Goal: Task Accomplishment & Management: Manage account settings

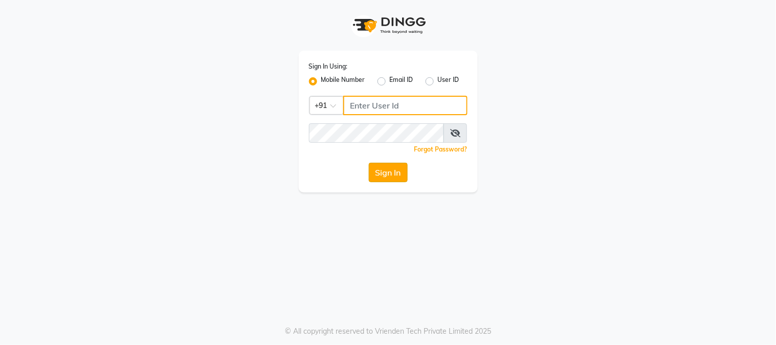
type input "2040036060"
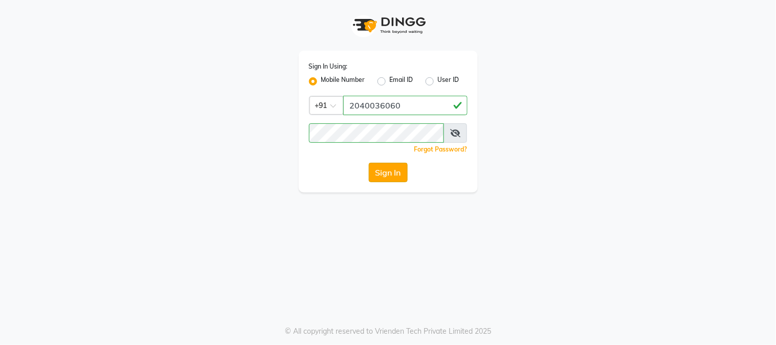
click at [389, 172] on button "Sign In" at bounding box center [388, 172] width 39 height 19
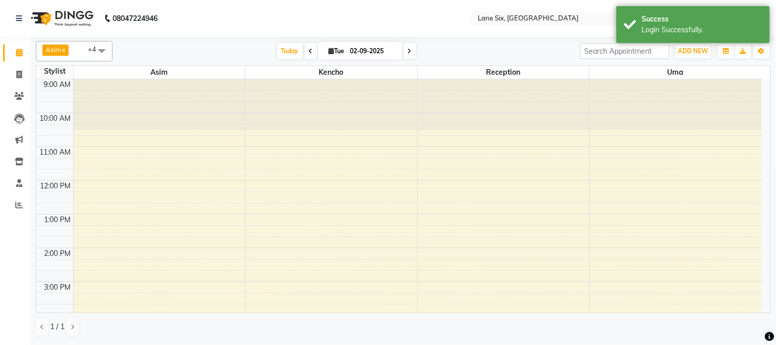
click at [670, 230] on div "9:00 AM 10:00 AM 11:00 AM 12:00 PM 1:00 PM 2:00 PM 3:00 PM 4:00 PM 5:00 PM 6:00…" at bounding box center [398, 264] width 725 height 371
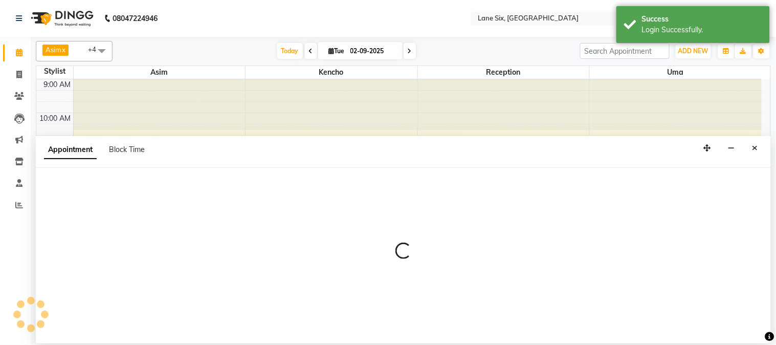
select select "10217"
select select "tentative"
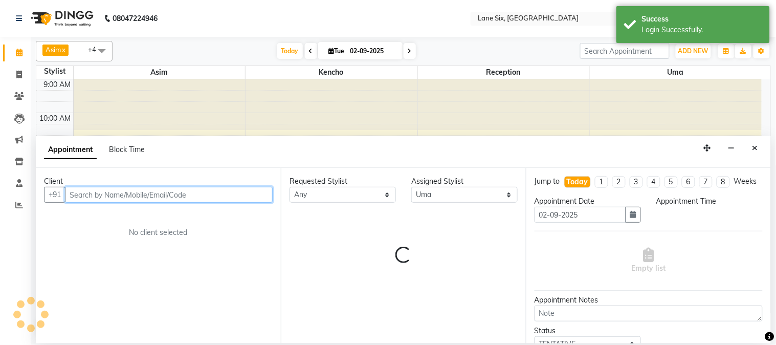
select select "795"
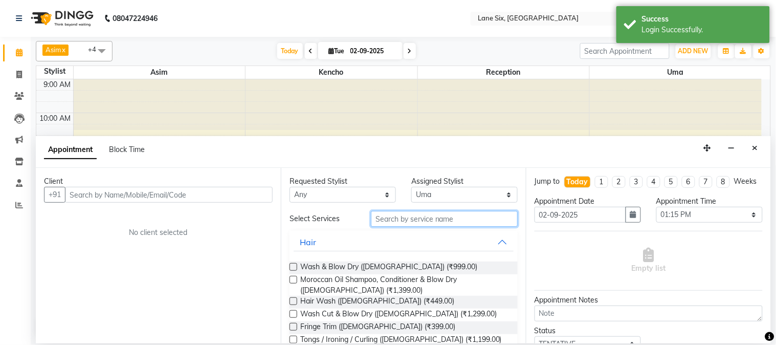
click at [440, 216] on input "text" at bounding box center [444, 219] width 147 height 16
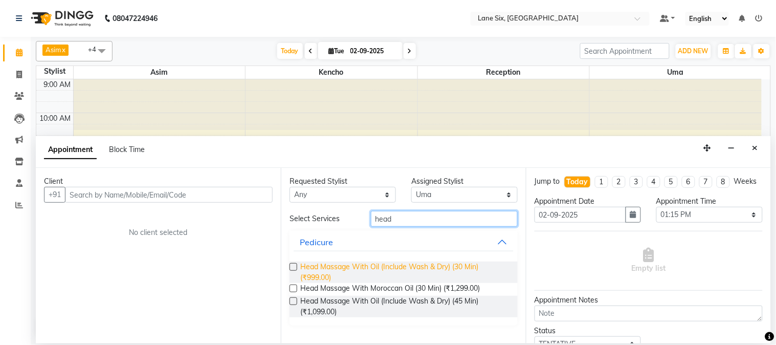
type input "head"
click at [331, 273] on span "Head Massage With Oil (Include Wash & Dry) (30 Min) (₹999.00)" at bounding box center [404, 271] width 209 height 21
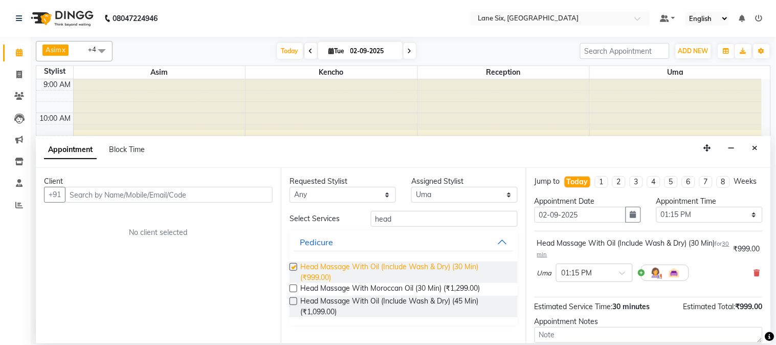
checkbox input "false"
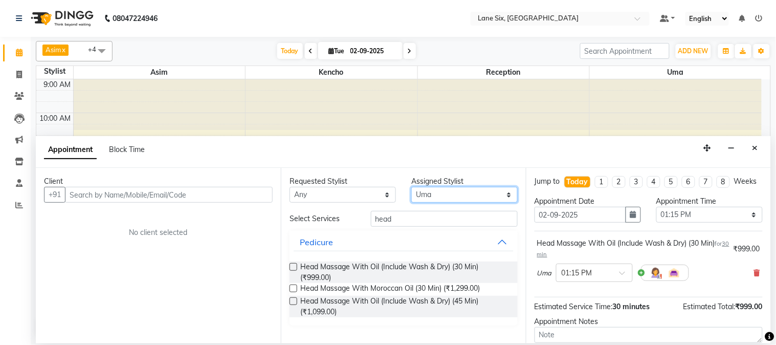
click at [472, 191] on select "Select Archana Asim [PERSON_NAME] Reception Uma" at bounding box center [464, 195] width 106 height 16
select select "90044"
click at [411, 187] on select "Select Archana Asim [PERSON_NAME] Reception Uma" at bounding box center [464, 195] width 106 height 16
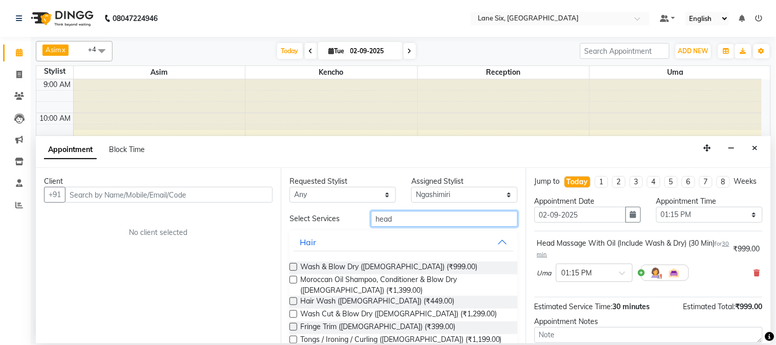
click at [442, 216] on input "head" at bounding box center [444, 219] width 147 height 16
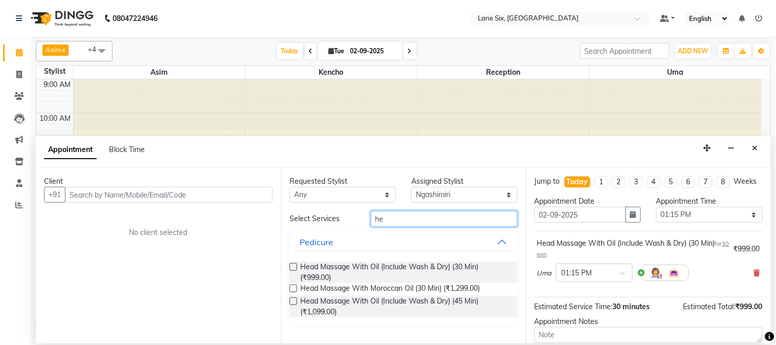
type input "h"
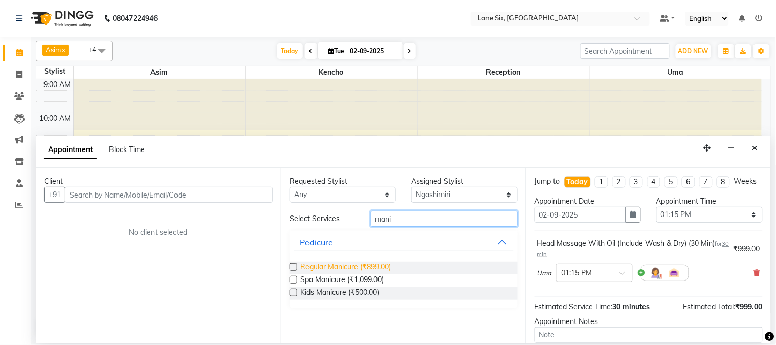
type input "mani"
click at [360, 265] on span "Regular Manicure (₹899.00)" at bounding box center [345, 267] width 90 height 13
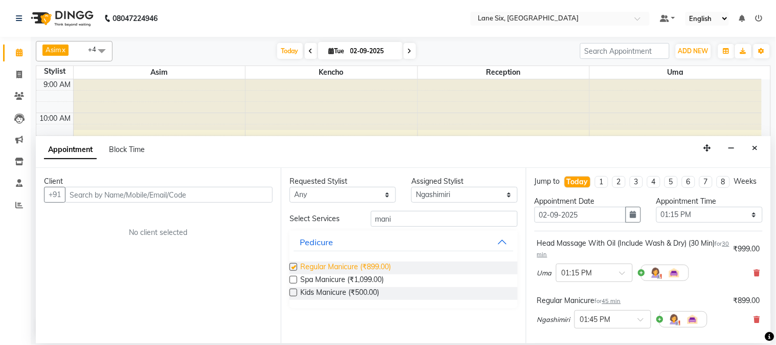
checkbox input "false"
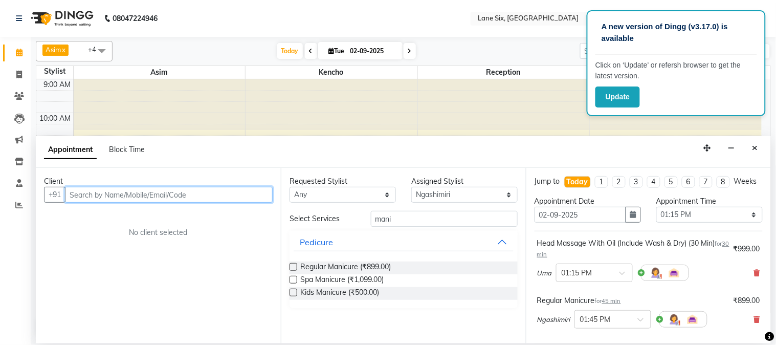
click at [227, 190] on input "text" at bounding box center [169, 195] width 208 height 16
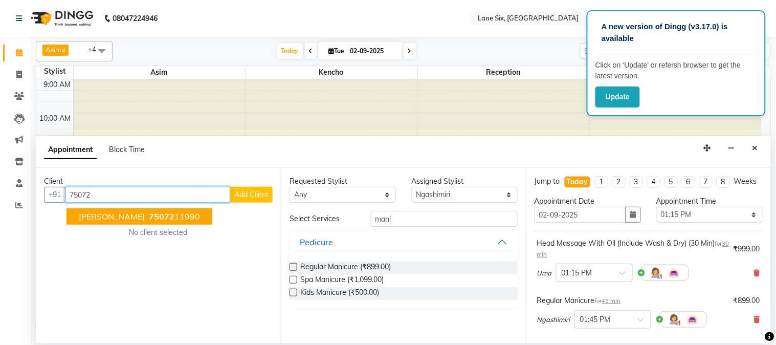
click at [165, 215] on ngb-highlight "75072 11990" at bounding box center [173, 216] width 53 height 10
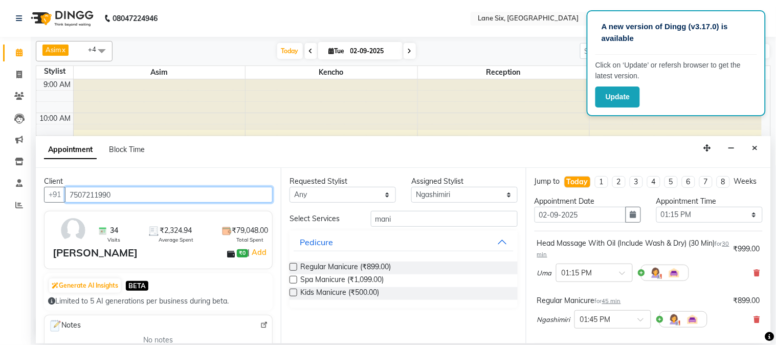
type input "7507211990"
click at [759, 308] on div "Jump to [DATE] 1 2 3 4 5 6 7 8 Weeks Appointment Date [DATE] Appointment Time S…" at bounding box center [648, 255] width 245 height 175
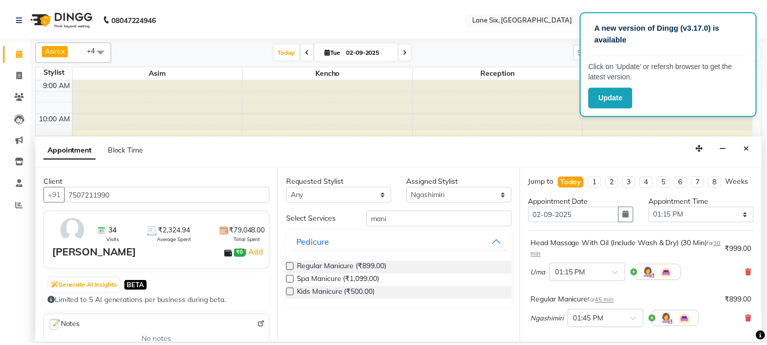
scroll to position [152, 0]
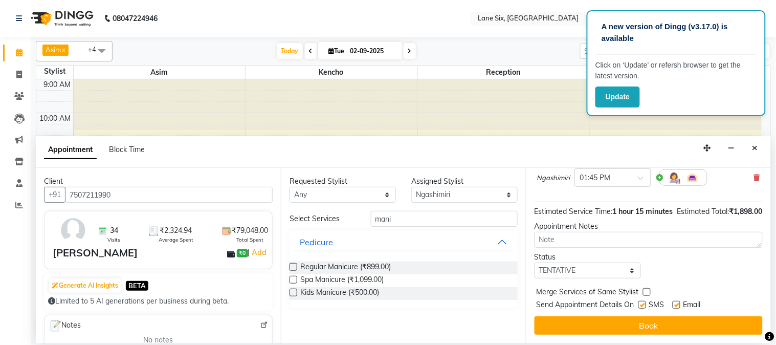
click at [644, 308] on label at bounding box center [642, 305] width 8 height 8
click at [644, 309] on input "checkbox" at bounding box center [641, 305] width 7 height 7
checkbox input "false"
click at [673, 308] on label at bounding box center [676, 305] width 8 height 8
click at [673, 309] on input "checkbox" at bounding box center [675, 305] width 7 height 7
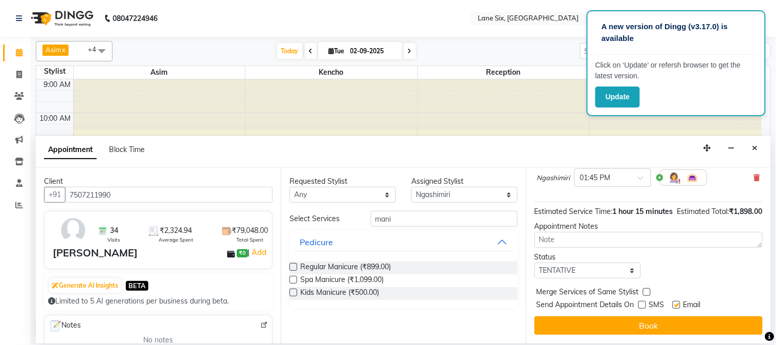
checkbox input "false"
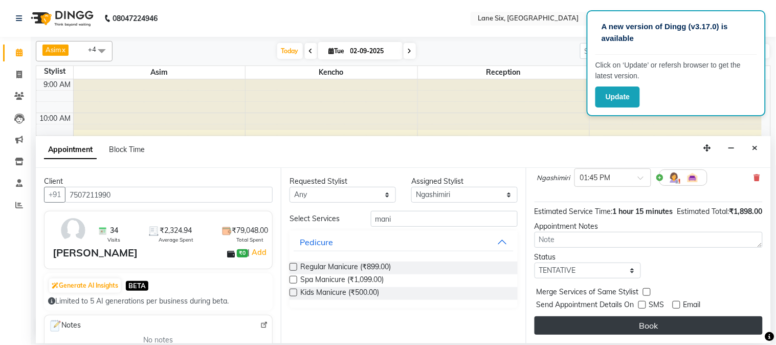
click at [675, 329] on button "Book" at bounding box center [648, 325] width 228 height 18
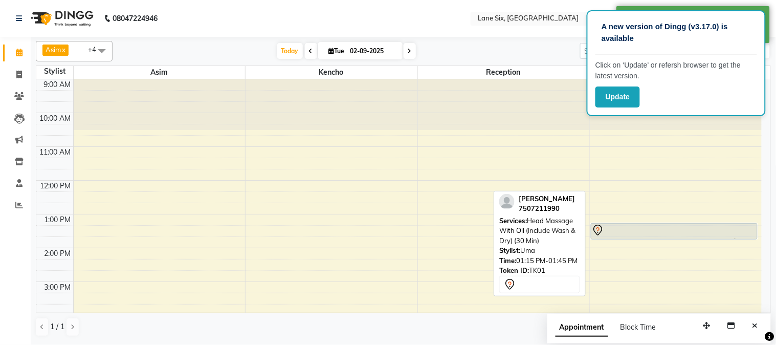
click at [617, 229] on div at bounding box center [674, 230] width 165 height 12
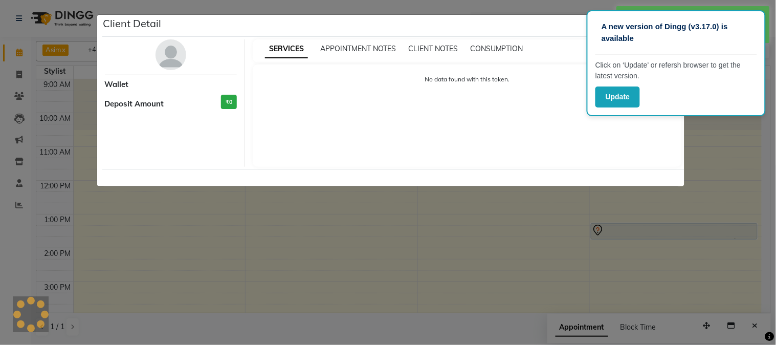
select select "7"
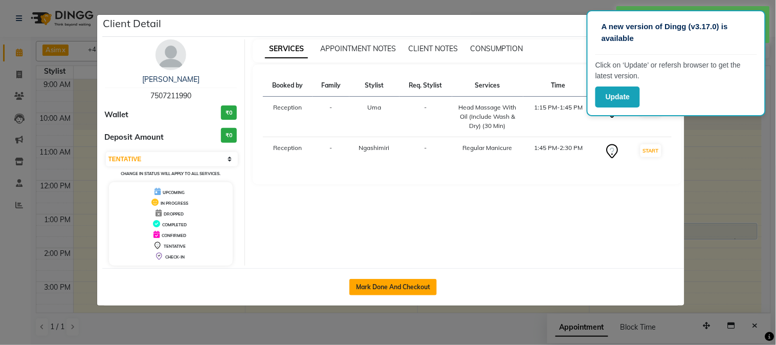
click at [382, 288] on button "Mark Done And Checkout" at bounding box center [392, 287] width 87 height 16
select select "service"
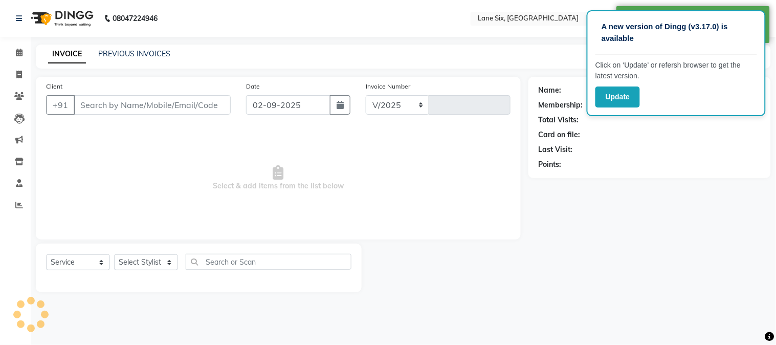
select select "664"
type input "0478"
type input "7507211990"
select select "90044"
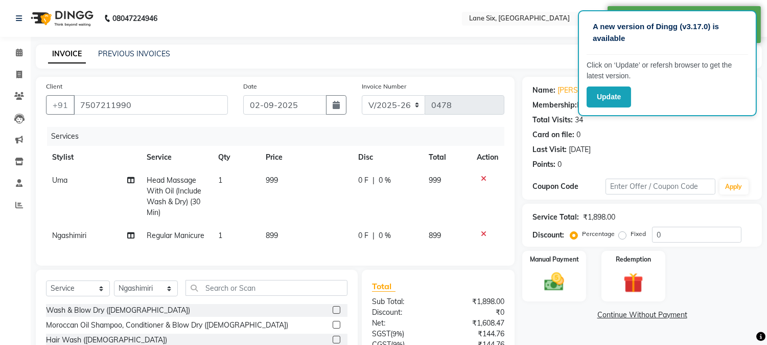
click at [334, 201] on td "999" at bounding box center [306, 196] width 93 height 55
select select "10217"
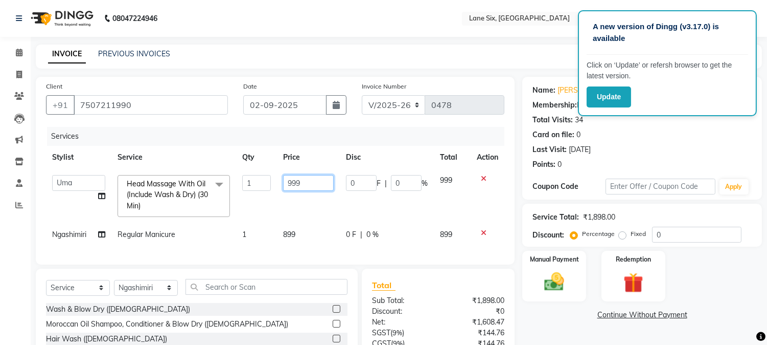
click at [324, 184] on input "999" at bounding box center [308, 183] width 51 height 16
click at [311, 234] on td "899" at bounding box center [308, 234] width 63 height 23
select select "90044"
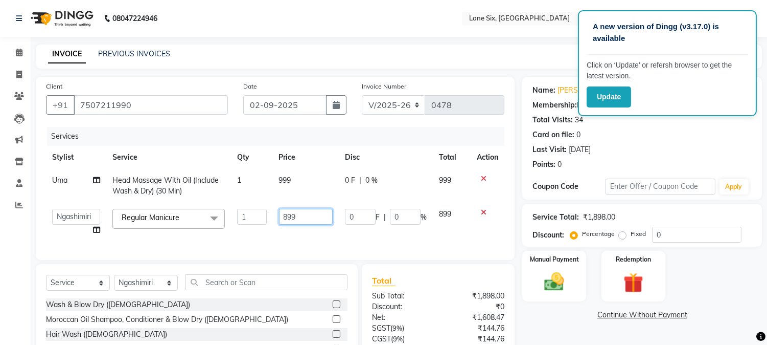
click at [303, 216] on input "899" at bounding box center [306, 217] width 54 height 16
type input "8"
type input "900"
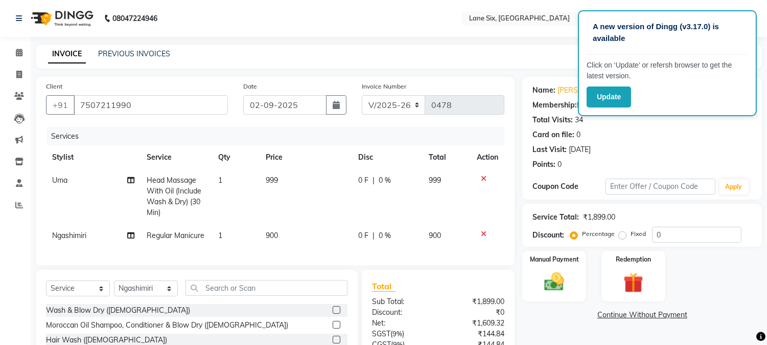
click at [299, 179] on td "999" at bounding box center [306, 196] width 93 height 55
select select "10217"
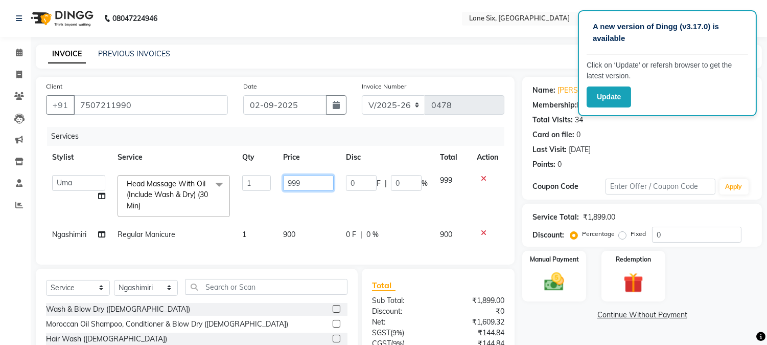
click at [305, 179] on input "999" at bounding box center [308, 183] width 51 height 16
type input "9"
type input "1300"
click at [563, 278] on img at bounding box center [555, 282] width 34 height 24
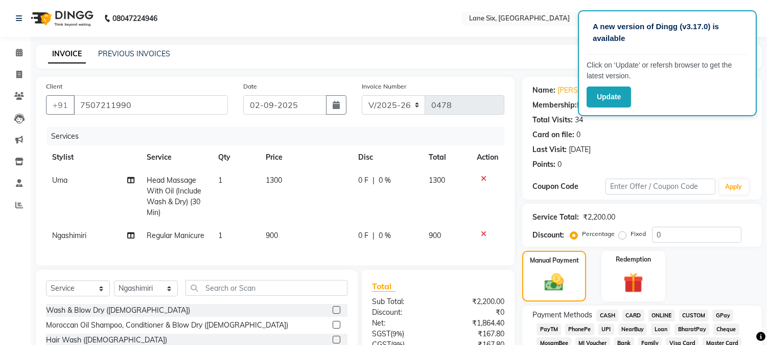
click at [631, 312] on span "CARD" at bounding box center [634, 315] width 22 height 12
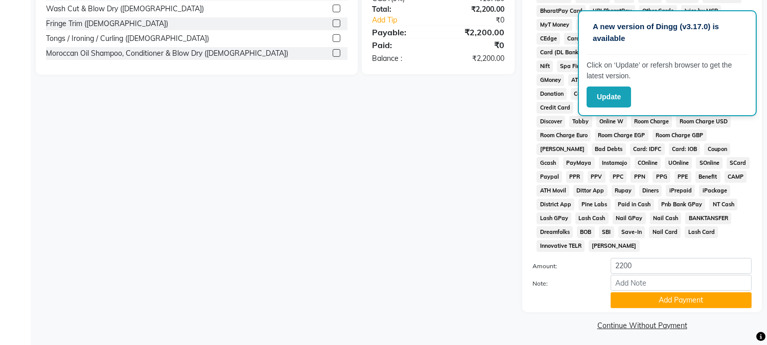
scroll to position [351, 0]
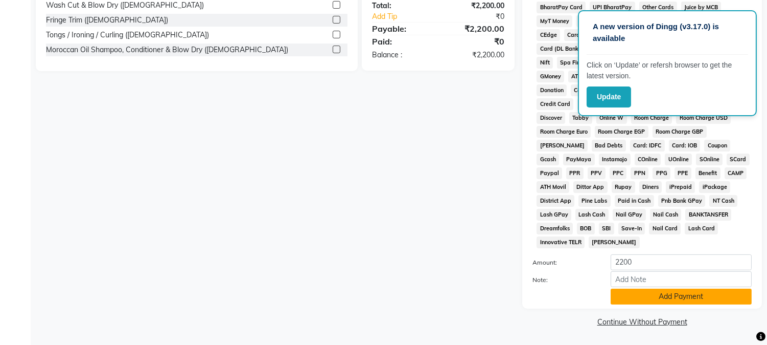
click at [676, 290] on button "Add Payment" at bounding box center [681, 296] width 141 height 16
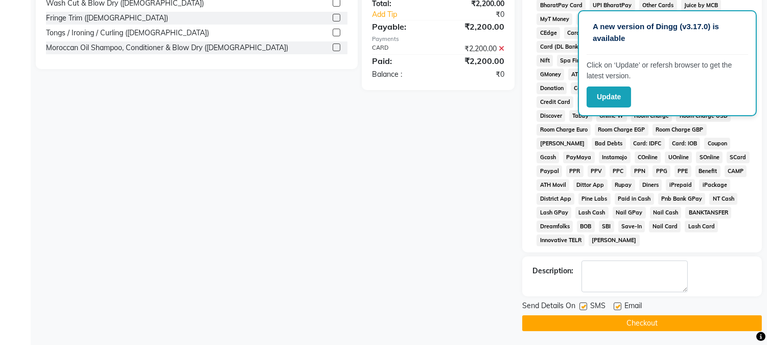
click at [667, 329] on button "Checkout" at bounding box center [643, 323] width 240 height 16
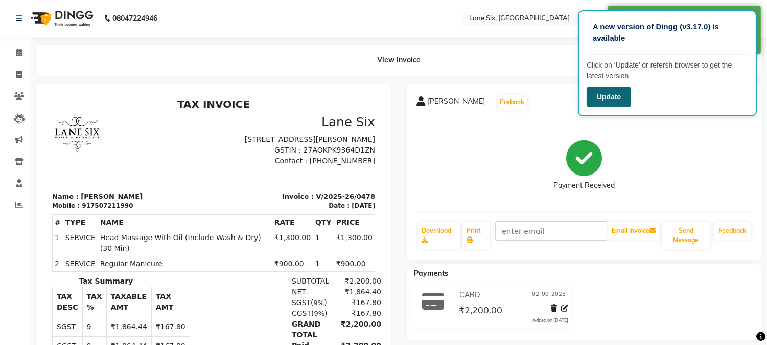
click at [604, 101] on button "Update" at bounding box center [609, 96] width 44 height 21
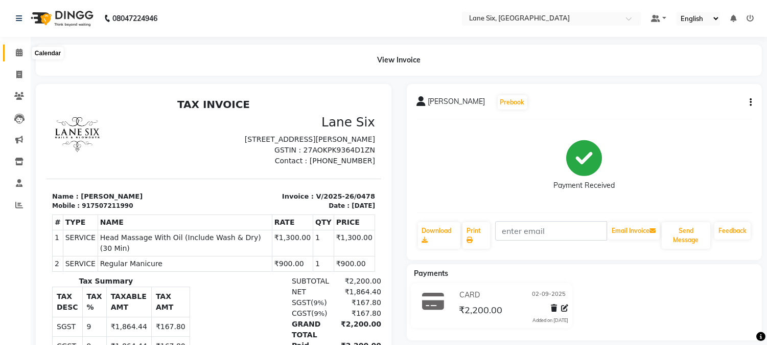
click at [19, 51] on icon at bounding box center [19, 53] width 7 height 8
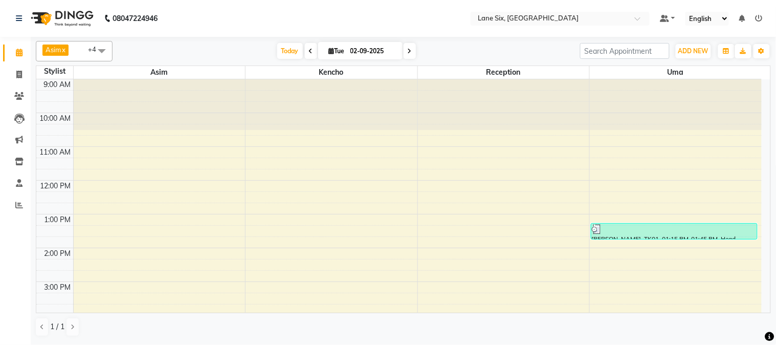
scroll to position [139, 0]
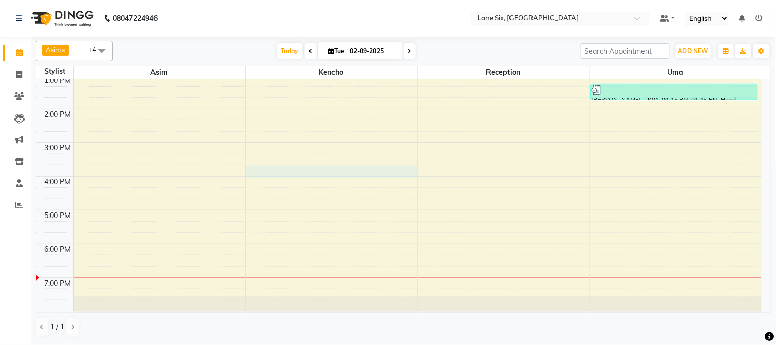
click at [290, 170] on div "9:00 AM 10:00 AM 11:00 AM 12:00 PM 1:00 PM 2:00 PM 3:00 PM 4:00 PM 5:00 PM 6:00…" at bounding box center [398, 125] width 725 height 371
select select "9818"
select select "tentative"
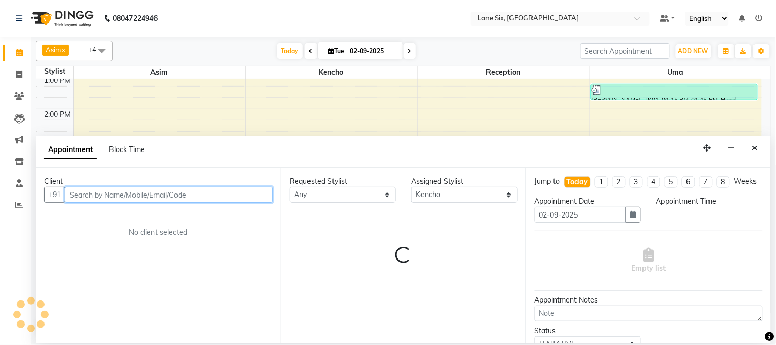
select select "945"
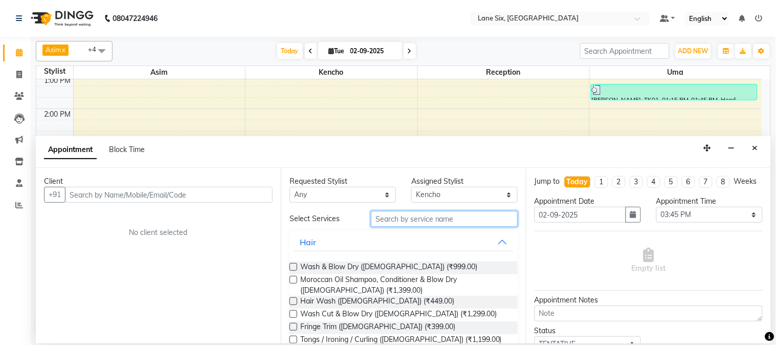
click at [430, 225] on input "text" at bounding box center [444, 219] width 147 height 16
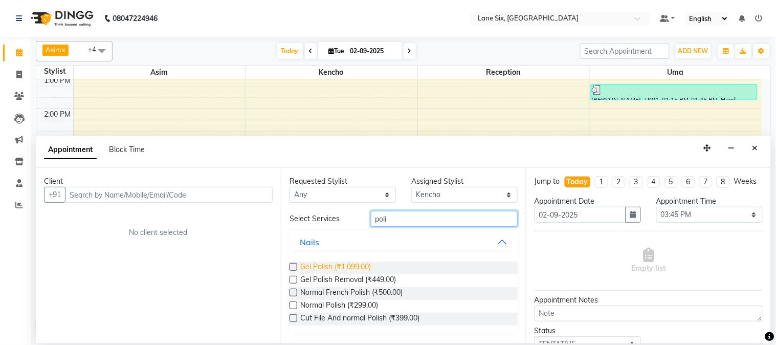
type input "poli"
click at [344, 268] on span "Gel Polish (₹1,099.00)" at bounding box center [335, 267] width 71 height 13
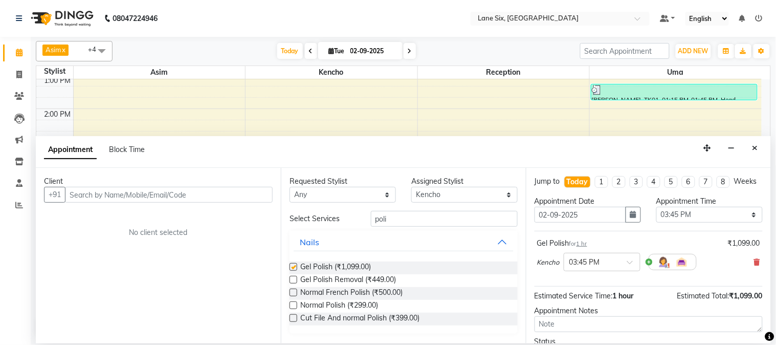
checkbox input "false"
click at [260, 191] on input "text" at bounding box center [169, 195] width 208 height 16
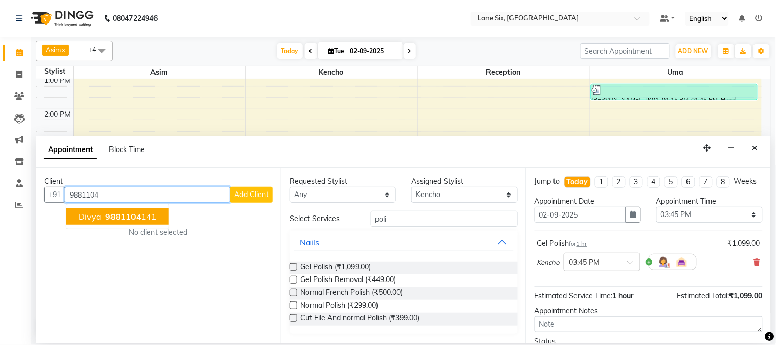
click at [118, 211] on span "9881104" at bounding box center [123, 216] width 36 height 10
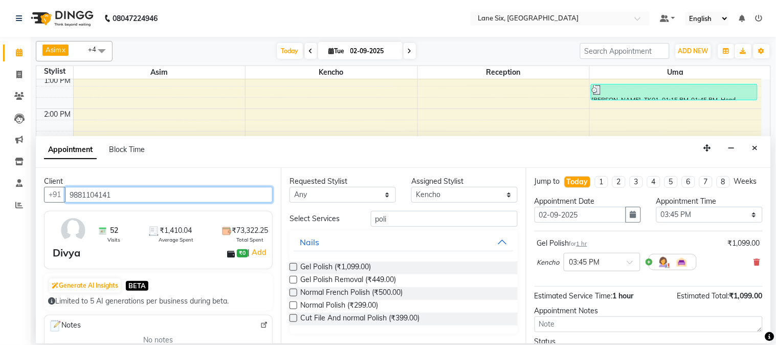
scroll to position [94, 0]
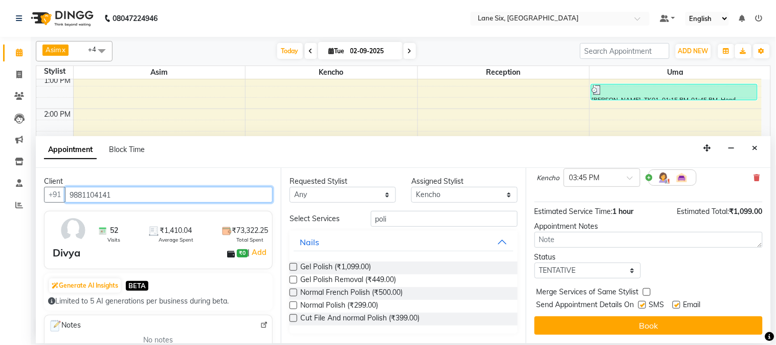
type input "9881104141"
click at [676, 303] on label at bounding box center [676, 305] width 8 height 8
click at [676, 303] on input "checkbox" at bounding box center [675, 305] width 7 height 7
checkbox input "false"
click at [643, 302] on label at bounding box center [642, 305] width 8 height 8
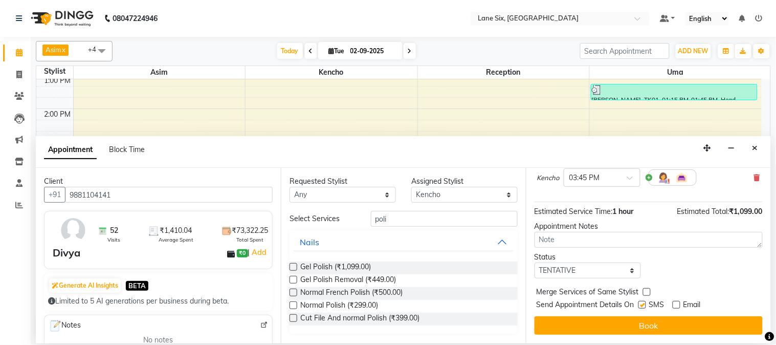
click at [643, 302] on input "checkbox" at bounding box center [641, 305] width 7 height 7
checkbox input "false"
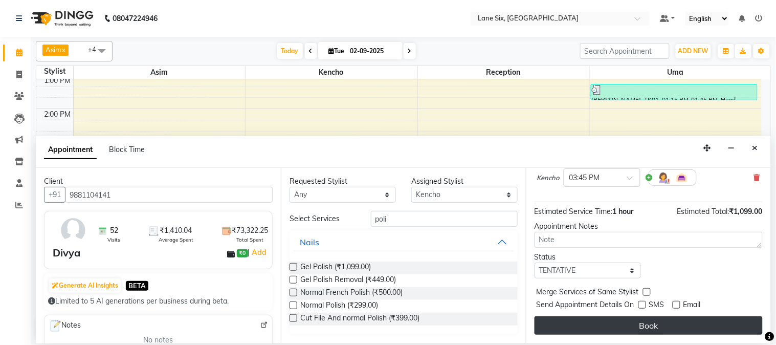
click at [650, 319] on button "Book" at bounding box center [648, 325] width 228 height 18
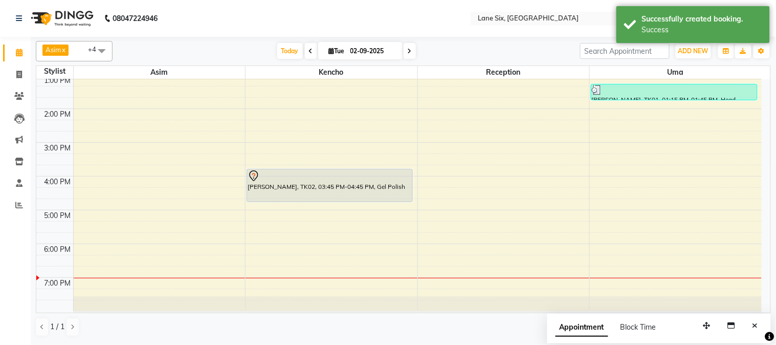
click at [329, 104] on div "9:00 AM 10:00 AM 11:00 AM 12:00 PM 1:00 PM 2:00 PM 3:00 PM 4:00 PM 5:00 PM 6:00…" at bounding box center [398, 125] width 725 height 371
select select "9818"
select select "tentative"
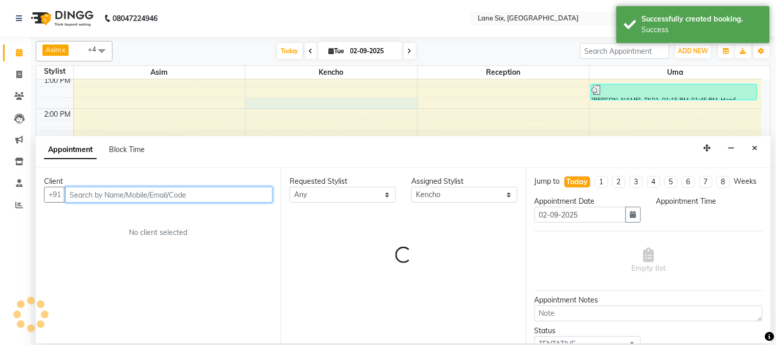
select select "825"
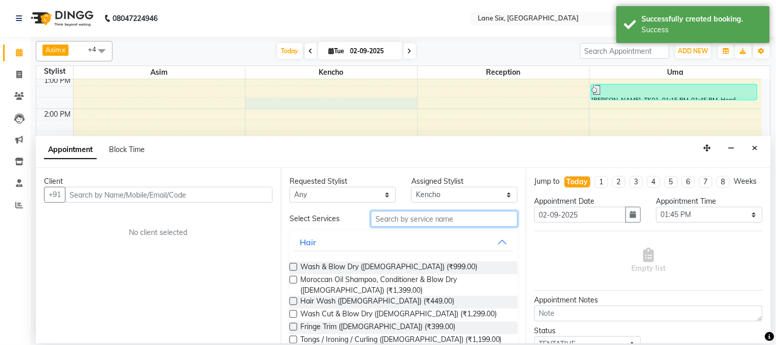
click at [470, 222] on input "text" at bounding box center [444, 219] width 147 height 16
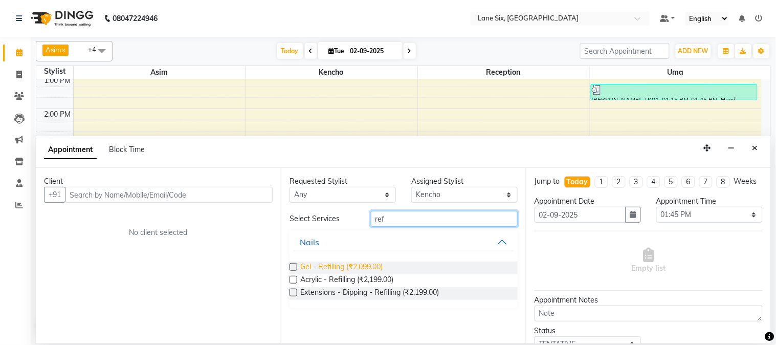
type input "ref"
click at [339, 270] on span "Gel - Refilling (₹2,099.00)" at bounding box center [341, 267] width 82 height 13
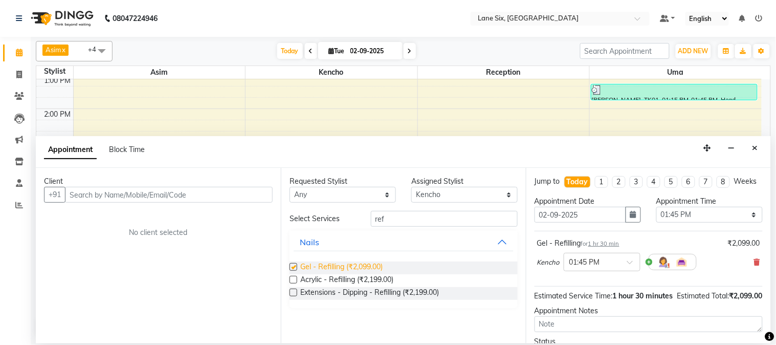
checkbox input "false"
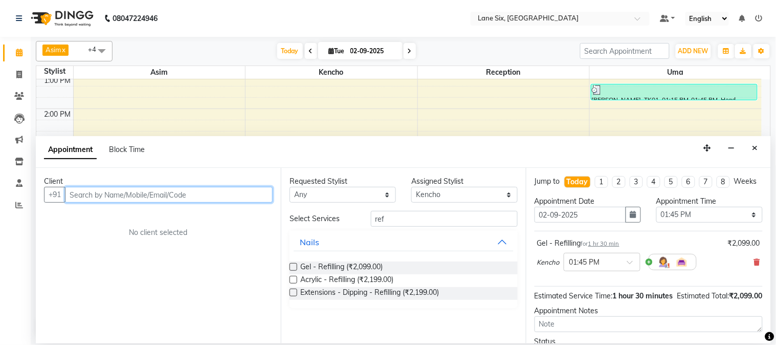
click at [252, 201] on input "text" at bounding box center [169, 195] width 208 height 16
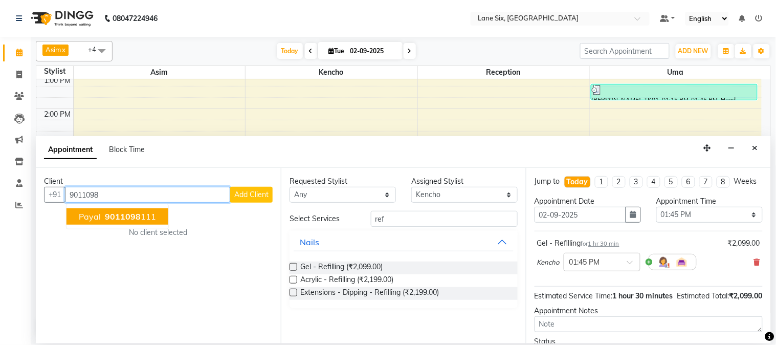
click at [134, 217] on span "9011098" at bounding box center [123, 216] width 36 height 10
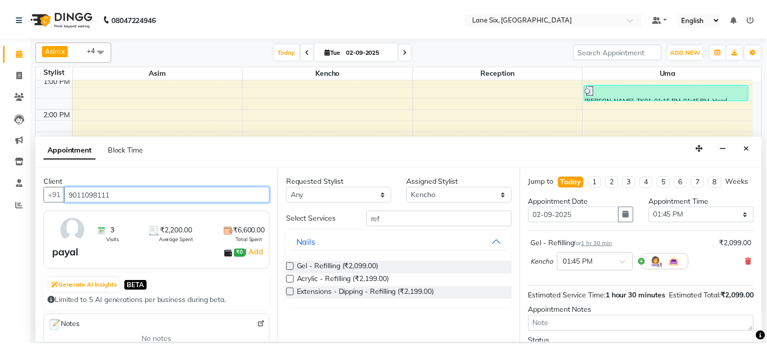
scroll to position [104, 0]
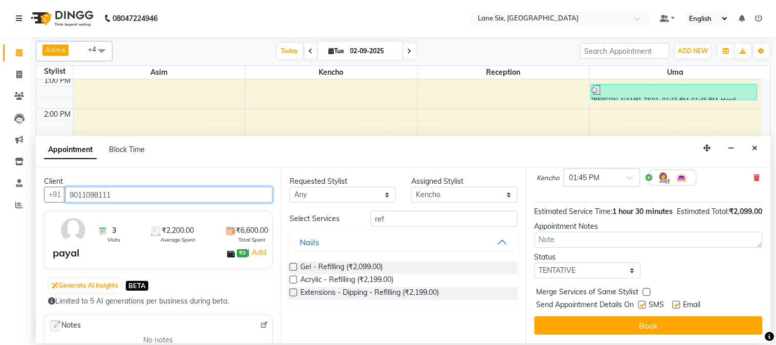
type input "9011098111"
click at [677, 305] on label at bounding box center [676, 305] width 8 height 8
click at [677, 305] on input "checkbox" at bounding box center [675, 305] width 7 height 7
checkbox input "false"
click at [640, 304] on label at bounding box center [642, 305] width 8 height 8
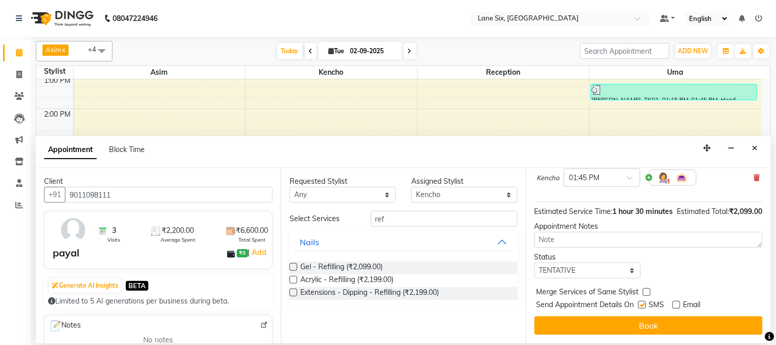
click at [640, 304] on input "checkbox" at bounding box center [641, 305] width 7 height 7
checkbox input "false"
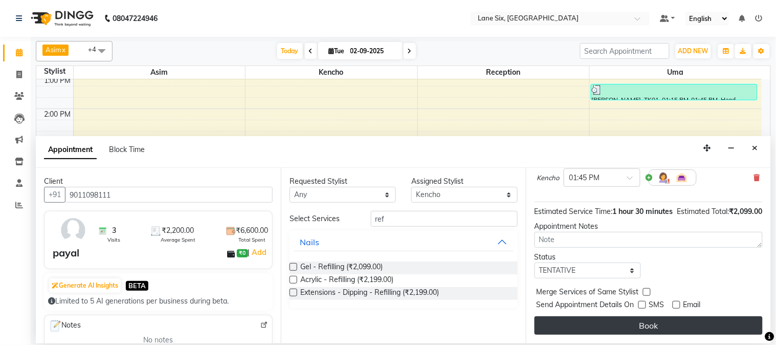
click at [663, 328] on button "Book" at bounding box center [648, 325] width 228 height 18
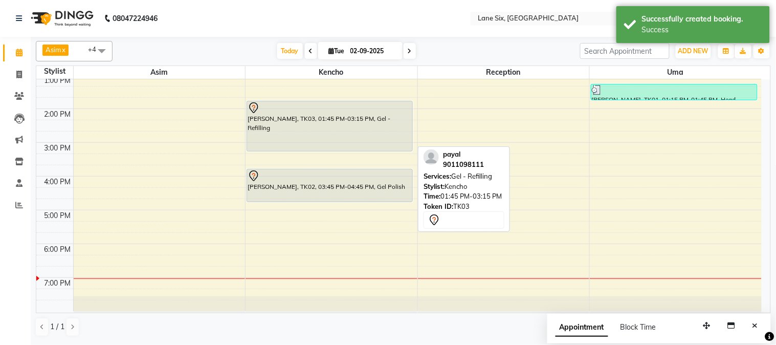
click at [355, 140] on div "payal, TK03, 01:45 PM-03:15 PM, Gel - Refilling" at bounding box center [329, 126] width 165 height 50
select select "7"
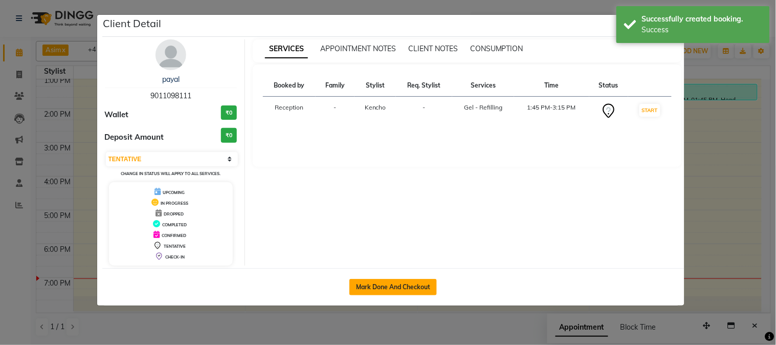
click at [417, 286] on button "Mark Done And Checkout" at bounding box center [392, 287] width 87 height 16
select select "service"
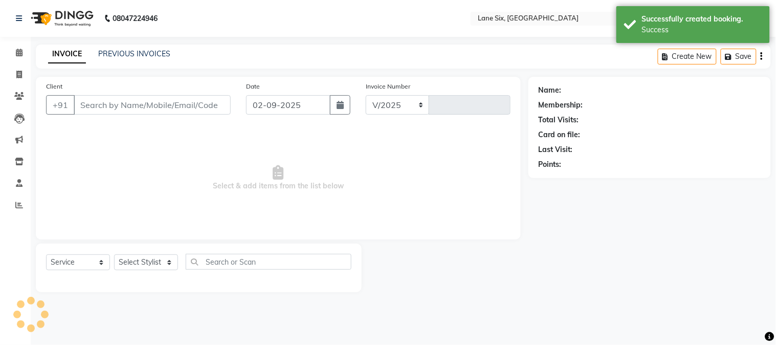
select select "664"
type input "0479"
type input "9011098111"
select select "9818"
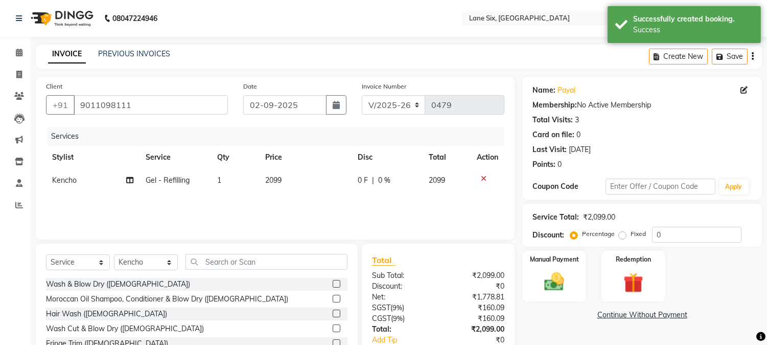
click at [320, 181] on td "2099" at bounding box center [305, 180] width 93 height 23
select select "9818"
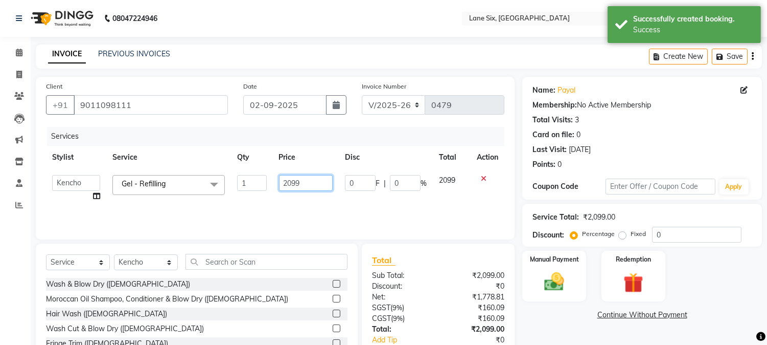
click at [320, 181] on input "2099" at bounding box center [306, 183] width 54 height 16
type input "2"
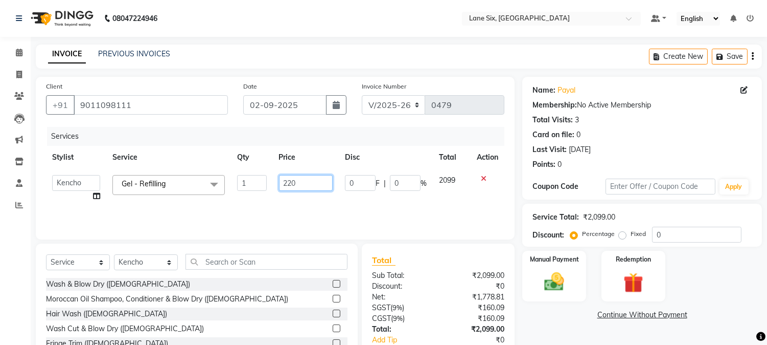
type input "2200"
click at [554, 275] on img at bounding box center [555, 282] width 34 height 24
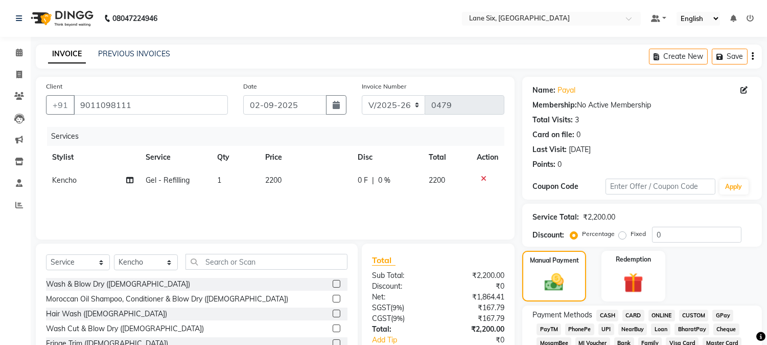
click at [723, 310] on span "GPay" at bounding box center [723, 315] width 21 height 12
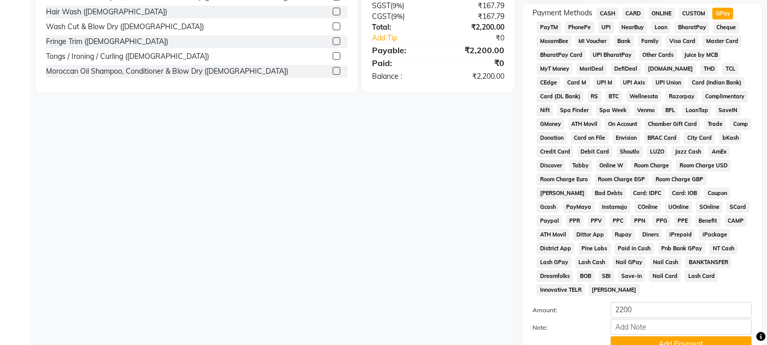
scroll to position [351, 0]
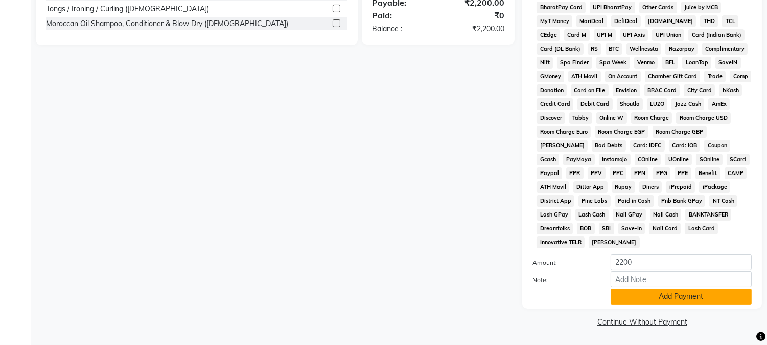
click at [703, 291] on button "Add Payment" at bounding box center [681, 296] width 141 height 16
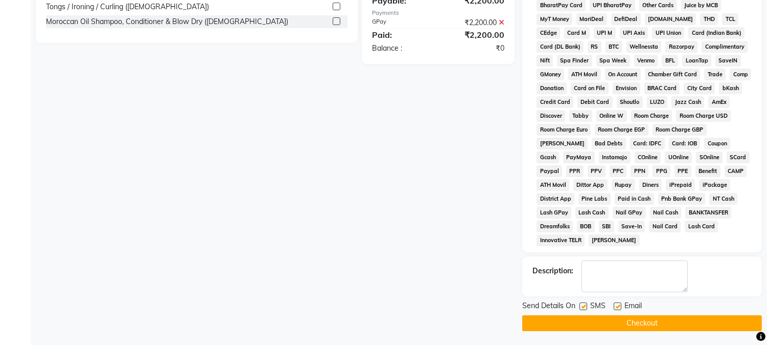
click at [699, 313] on div "Send Details On SMS Email" at bounding box center [643, 306] width 240 height 13
click at [699, 320] on button "Checkout" at bounding box center [643, 323] width 240 height 16
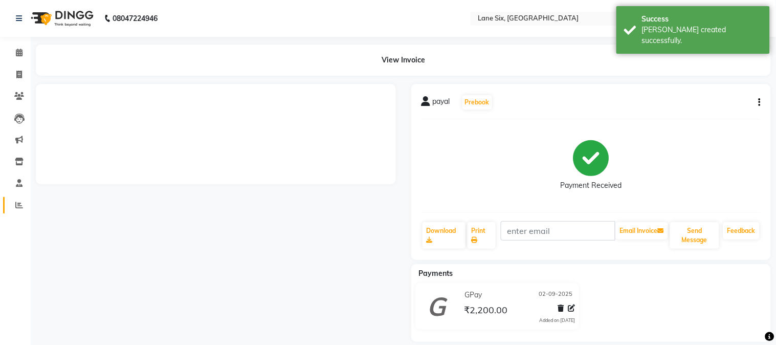
click at [20, 205] on icon at bounding box center [19, 205] width 8 height 8
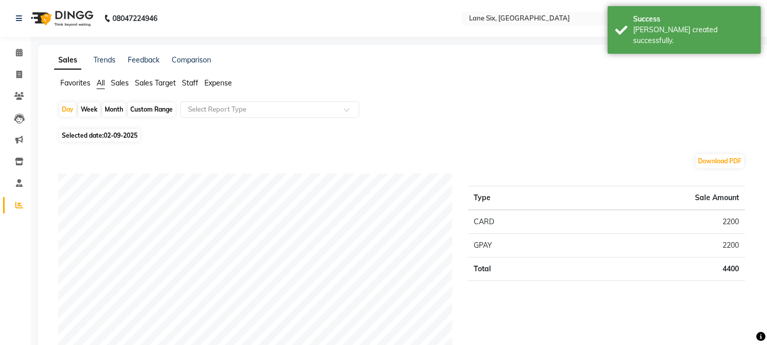
click at [511, 257] on td "Total" at bounding box center [519, 269] width 102 height 24
click at [18, 53] on icon at bounding box center [19, 53] width 7 height 8
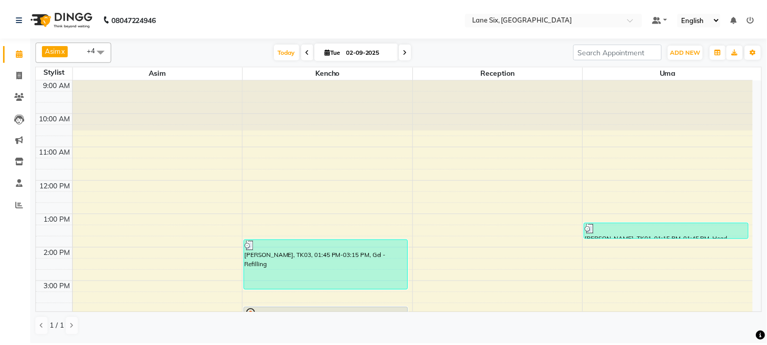
scroll to position [139, 0]
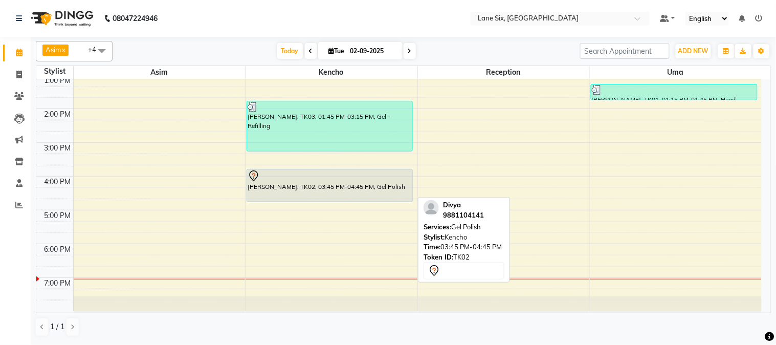
click at [325, 186] on div "Divya, TK02, 03:45 PM-04:45 PM, Gel Polish" at bounding box center [329, 185] width 165 height 32
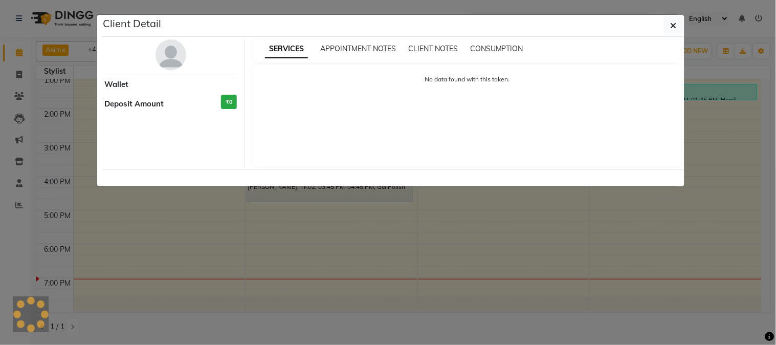
select select "7"
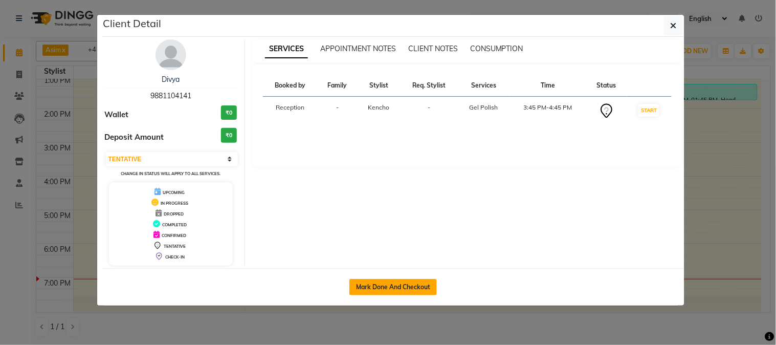
click at [410, 291] on button "Mark Done And Checkout" at bounding box center [392, 287] width 87 height 16
select select "664"
select select "service"
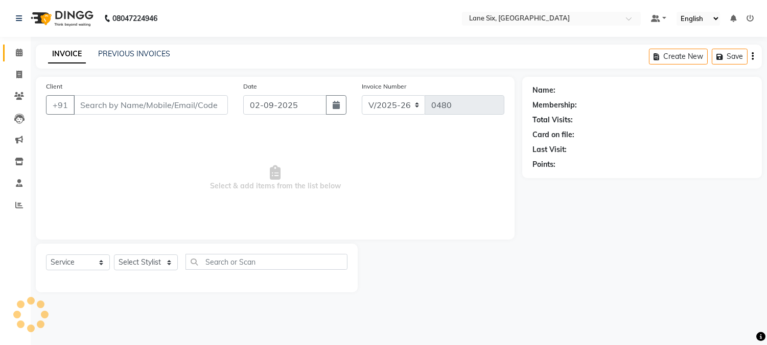
type input "9881104141"
select select "9818"
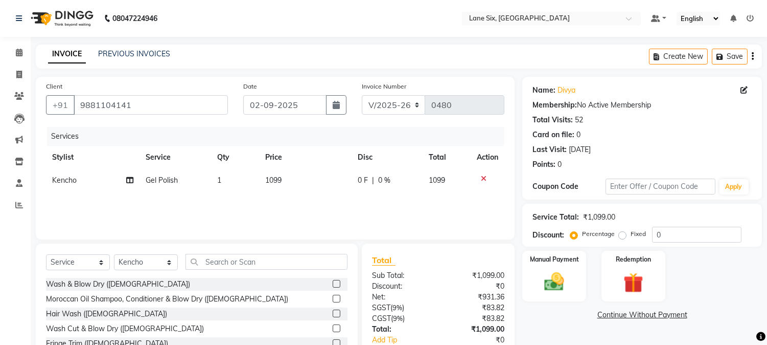
click at [302, 177] on td "1099" at bounding box center [305, 180] width 93 height 23
select select "9818"
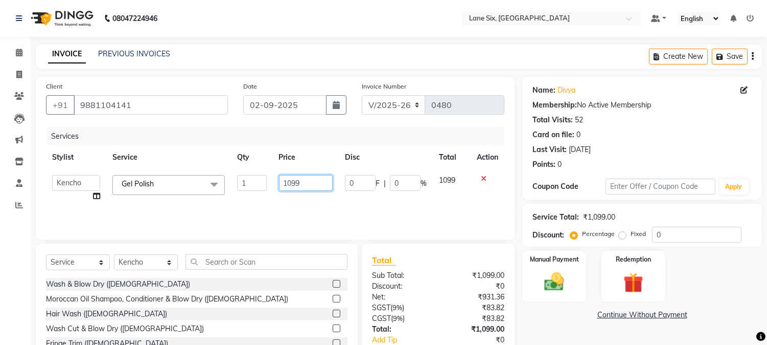
click at [305, 177] on input "1099" at bounding box center [306, 183] width 54 height 16
type input "1000"
click at [548, 284] on img at bounding box center [555, 282] width 34 height 24
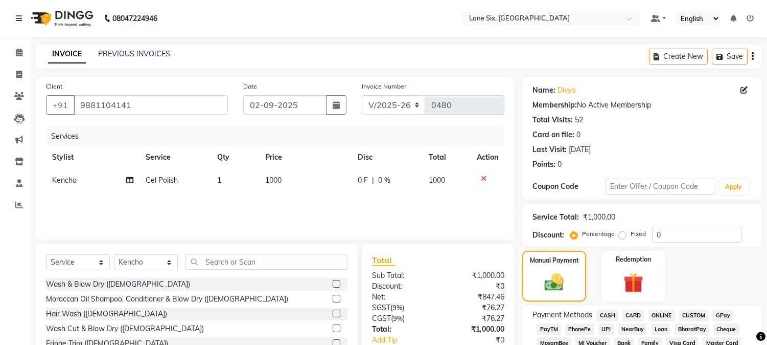
click at [638, 314] on span "CARD" at bounding box center [634, 315] width 22 height 12
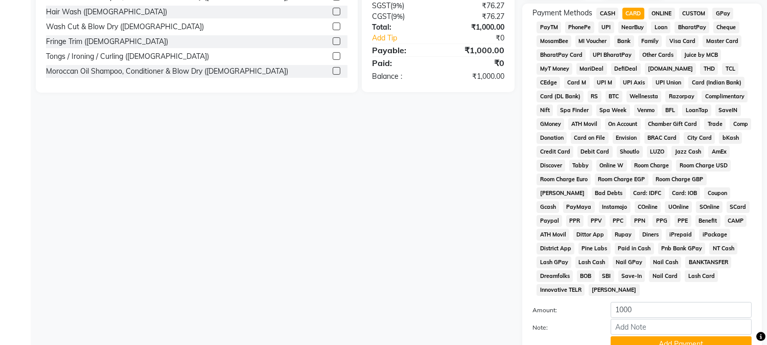
scroll to position [351, 0]
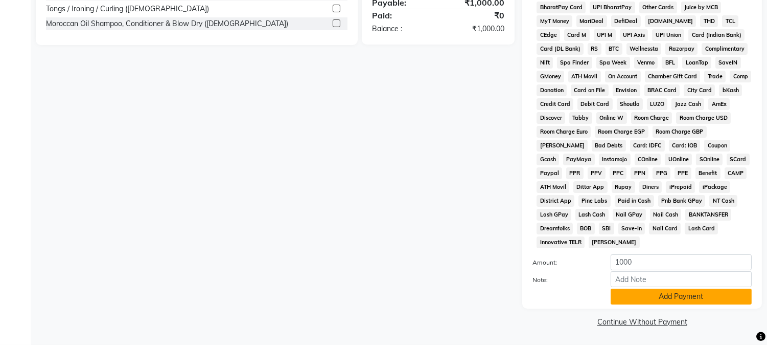
click at [697, 293] on button "Add Payment" at bounding box center [681, 296] width 141 height 16
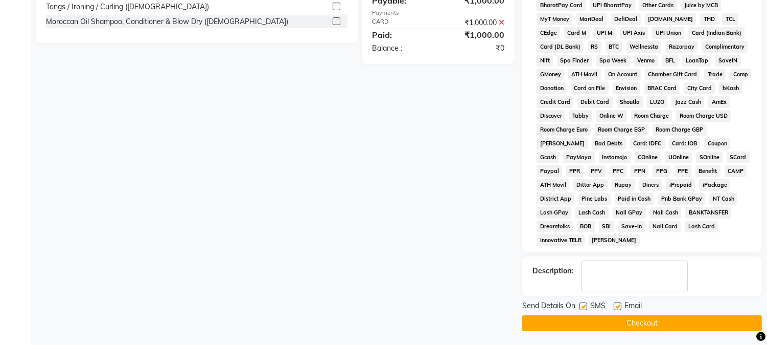
click at [654, 318] on button "Checkout" at bounding box center [643, 323] width 240 height 16
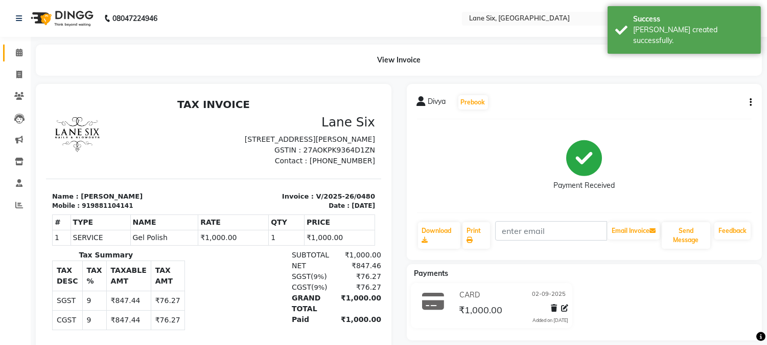
click at [18, 51] on icon at bounding box center [19, 53] width 7 height 8
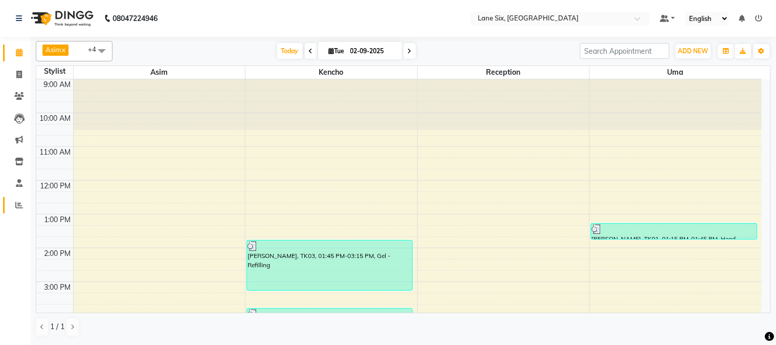
click at [17, 206] on icon at bounding box center [19, 205] width 8 height 8
